Goal: Navigation & Orientation: Find specific page/section

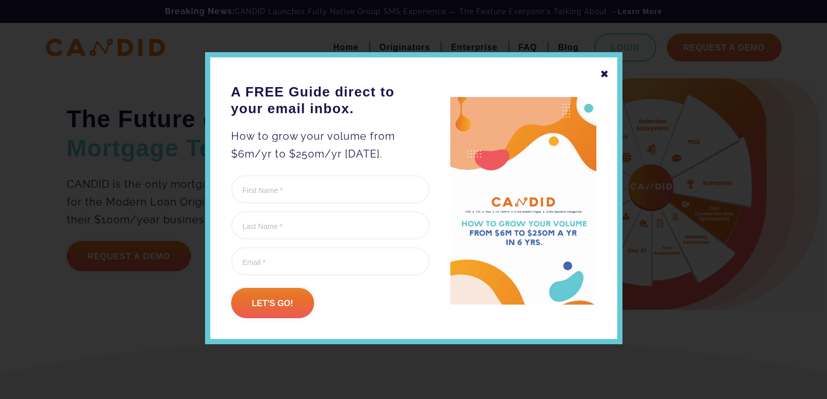
click at [605, 74] on div "✖" at bounding box center [604, 74] width 9 height 18
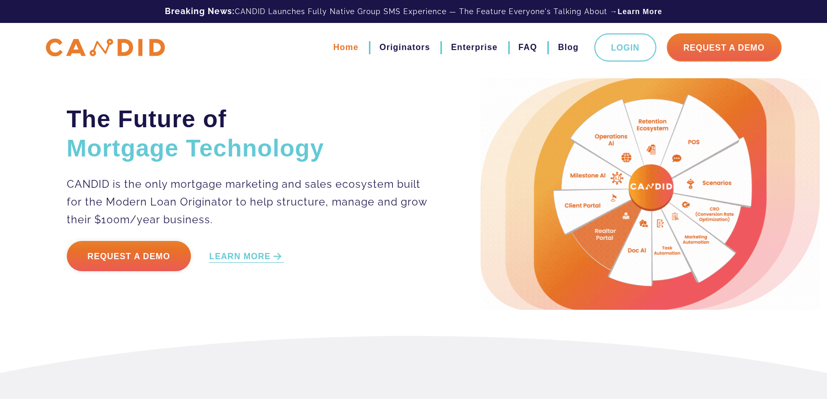
click at [353, 47] on link "Home" at bounding box center [345, 48] width 25 height 18
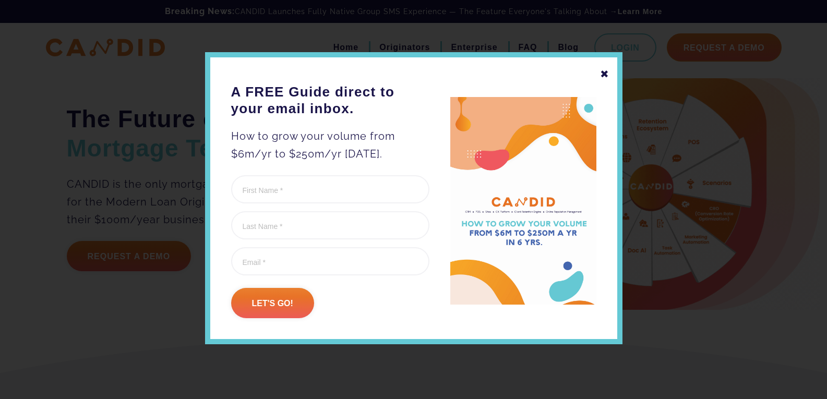
click at [600, 73] on div "✖" at bounding box center [604, 74] width 9 height 18
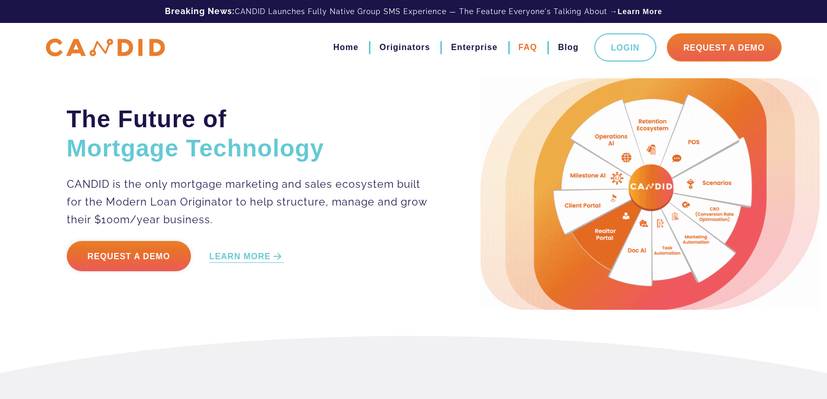
click at [525, 44] on link "FAQ" at bounding box center [528, 48] width 19 height 18
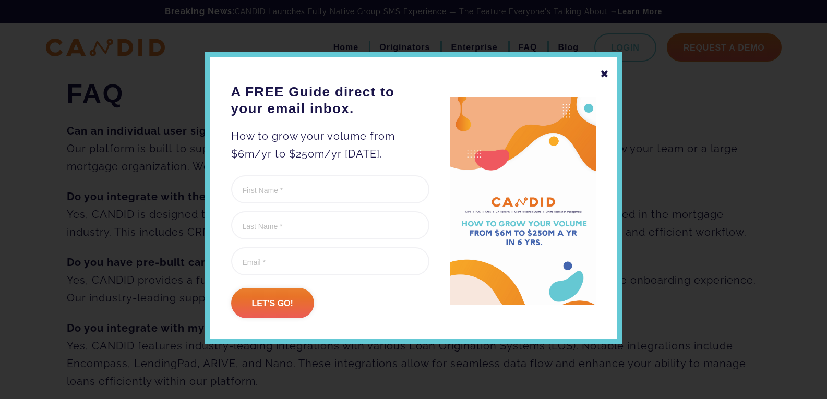
click at [601, 69] on div "✖" at bounding box center [604, 74] width 9 height 18
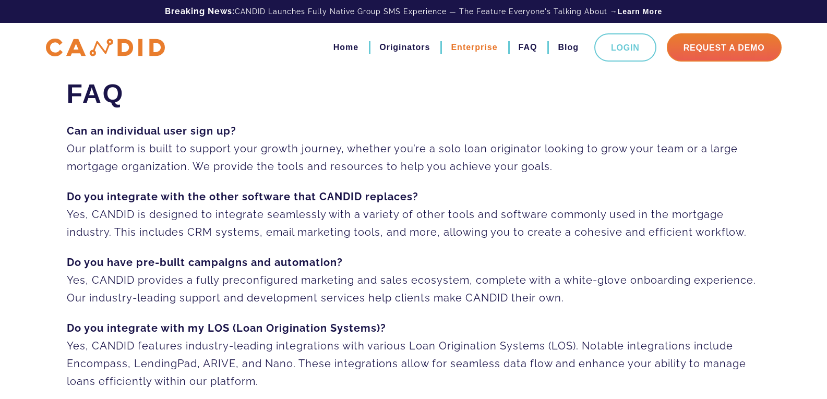
click at [476, 45] on link "Enterprise" at bounding box center [474, 48] width 46 height 18
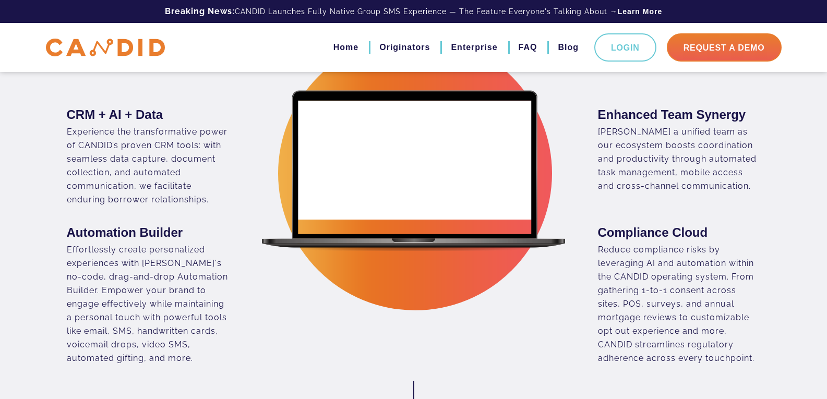
scroll to position [522, 0]
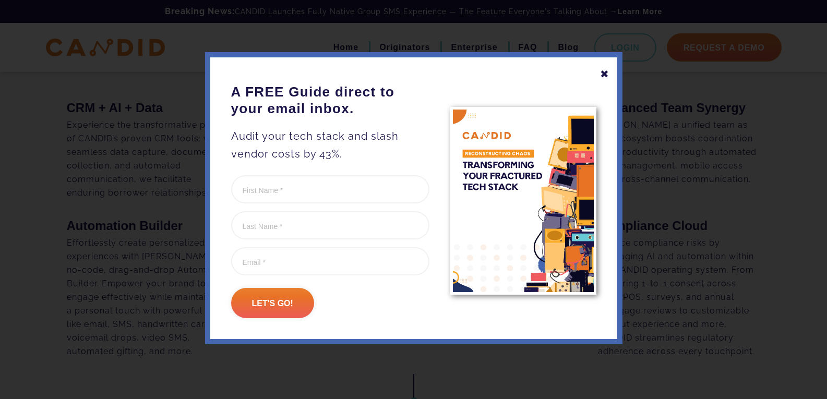
click at [604, 74] on div "✖" at bounding box center [604, 74] width 9 height 18
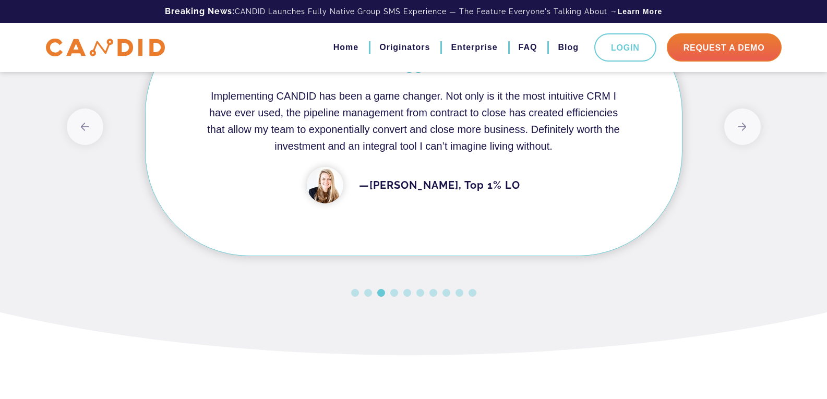
scroll to position [2348, 0]
